Goal: Task Accomplishment & Management: Manage account settings

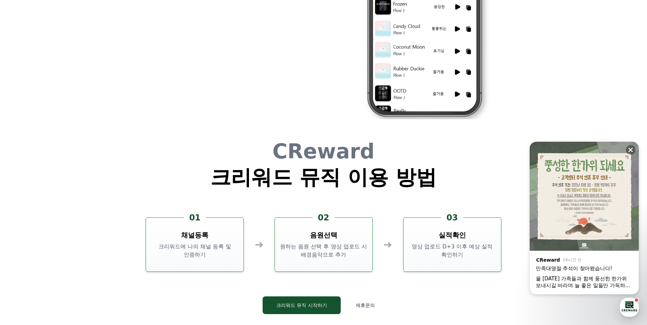
scroll to position [1847, 0]
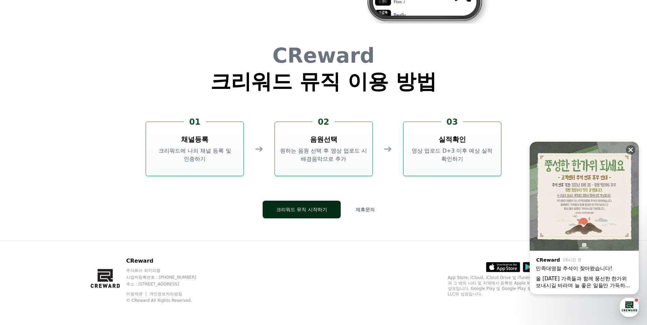
click at [305, 206] on button "크리워드 뮤직 시작하기" at bounding box center [301, 210] width 78 height 18
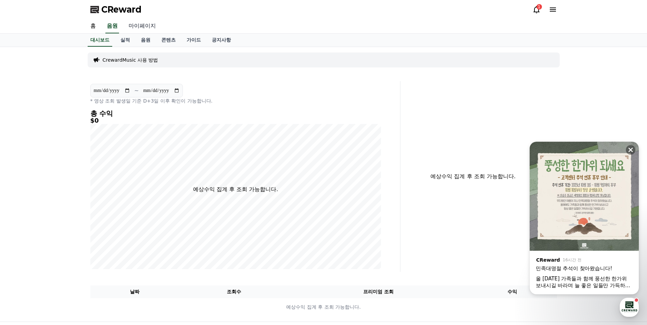
click at [140, 22] on link "마이페이지" at bounding box center [142, 26] width 38 height 14
select select "**********"
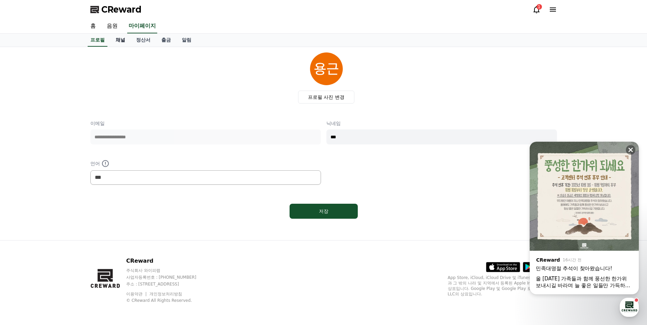
click at [126, 42] on link "채널" at bounding box center [120, 40] width 20 height 13
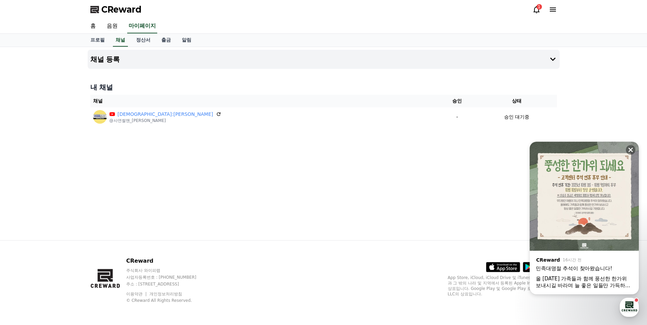
click at [536, 6] on icon at bounding box center [536, 9] width 6 height 7
